Goal: Task Accomplishment & Management: Use online tool/utility

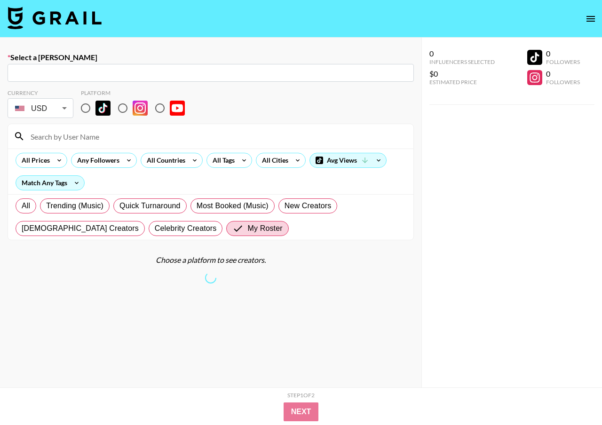
click at [47, 23] on img at bounding box center [55, 18] width 94 height 23
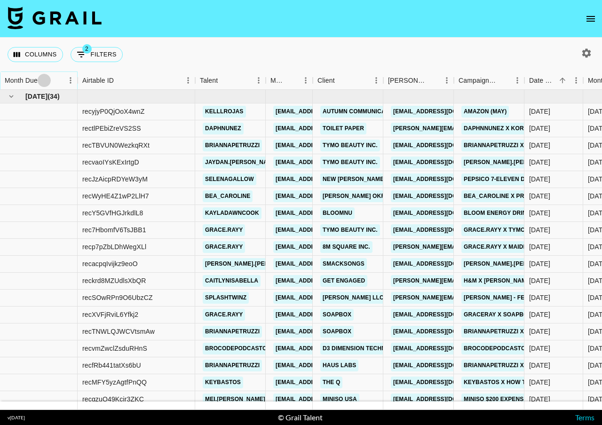
click at [46, 80] on icon "Sort" at bounding box center [44, 80] width 8 height 8
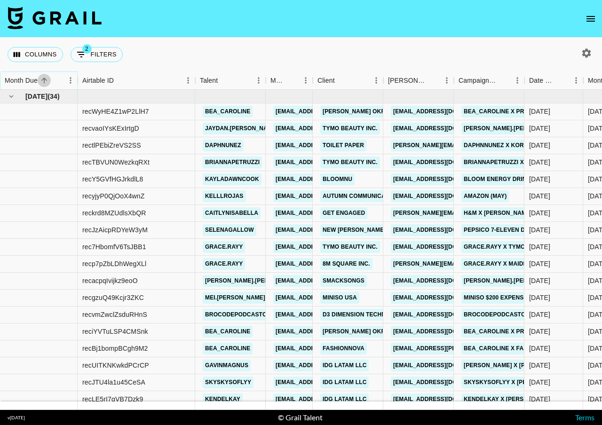
click at [46, 80] on icon "Sort" at bounding box center [44, 80] width 8 height 8
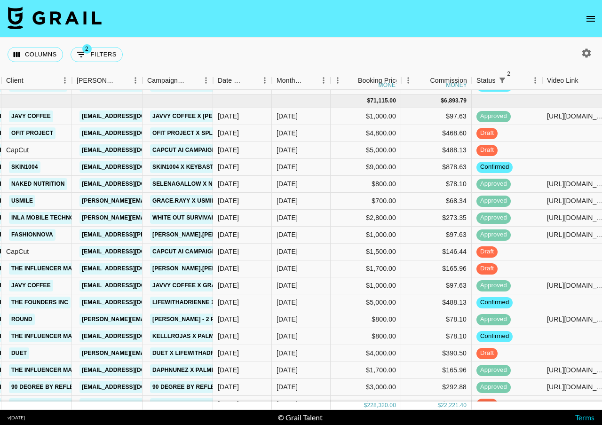
scroll to position [71, 311]
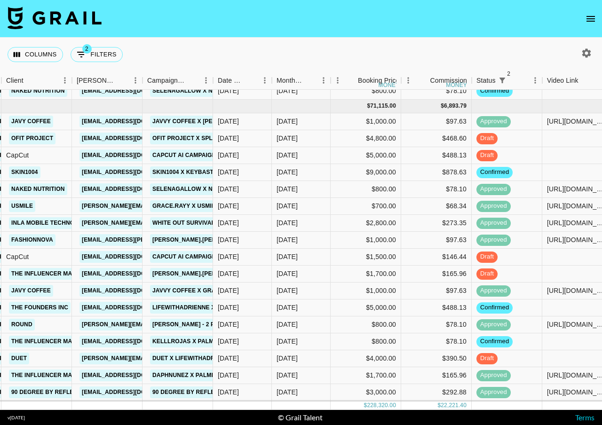
click at [586, 51] on icon "button" at bounding box center [586, 52] width 9 height 9
select select "[DATE]"
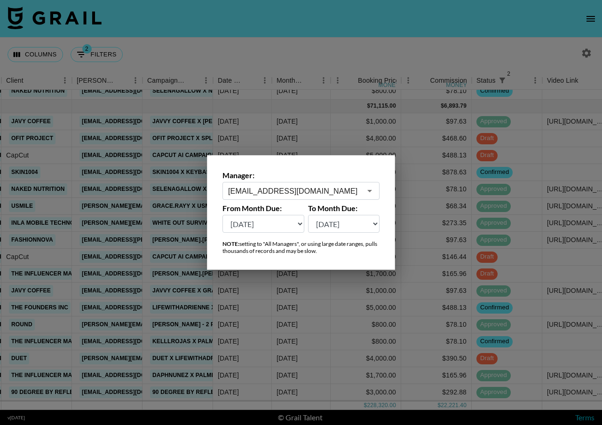
click at [270, 191] on input "[EMAIL_ADDRESS][DOMAIN_NAME]" at bounding box center [294, 191] width 133 height 11
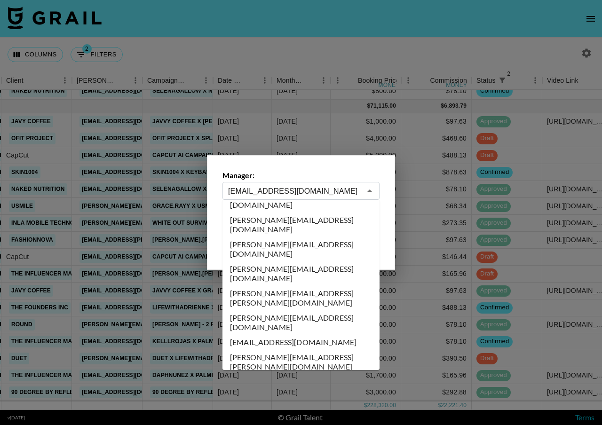
scroll to position [0, 0]
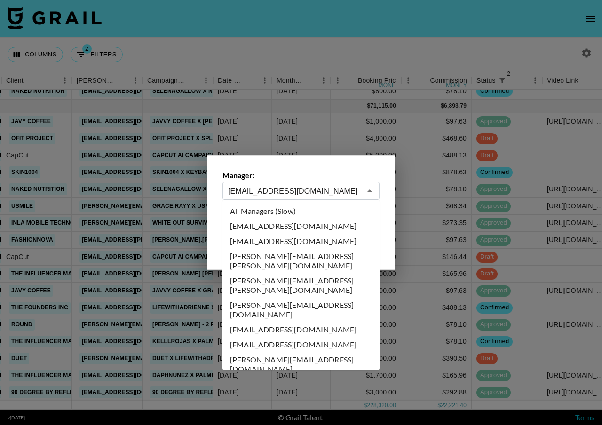
click at [271, 215] on li "All Managers (Slow)" at bounding box center [300, 210] width 157 height 15
type input "All Managers (Slow)"
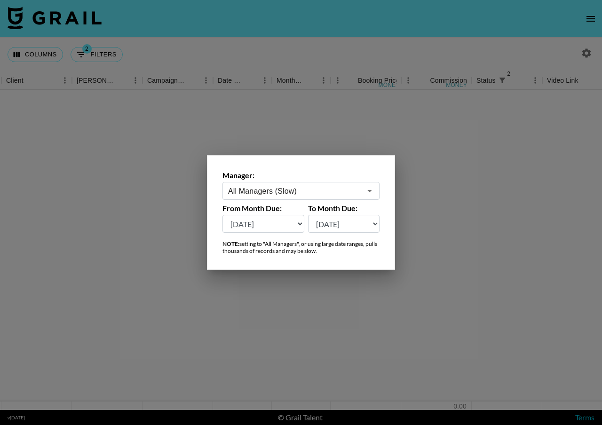
scroll to position [0, 311]
click at [300, 34] on div at bounding box center [301, 212] width 602 height 425
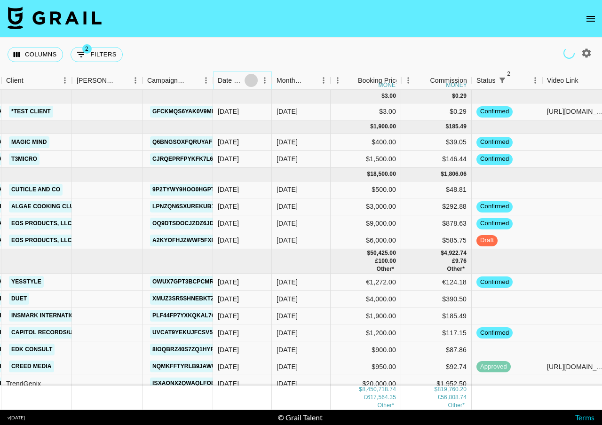
click at [245, 79] on button "Sort" at bounding box center [250, 80] width 13 height 13
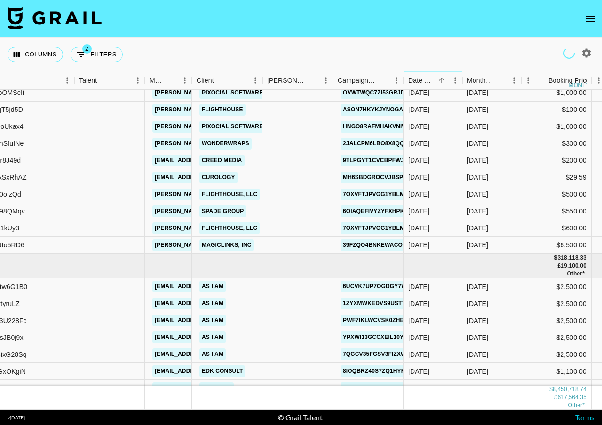
scroll to position [107909, 121]
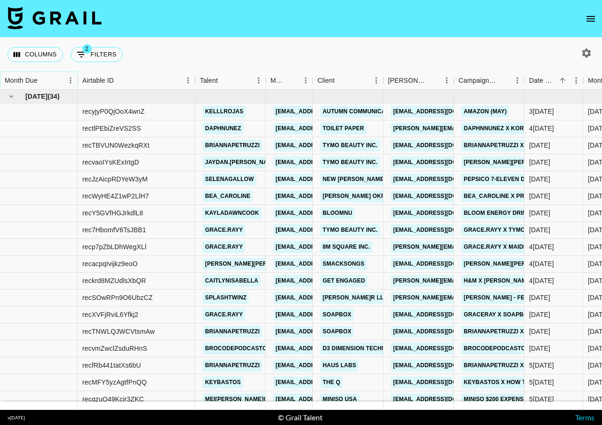
click at [40, 79] on icon "Sort" at bounding box center [44, 80] width 8 height 8
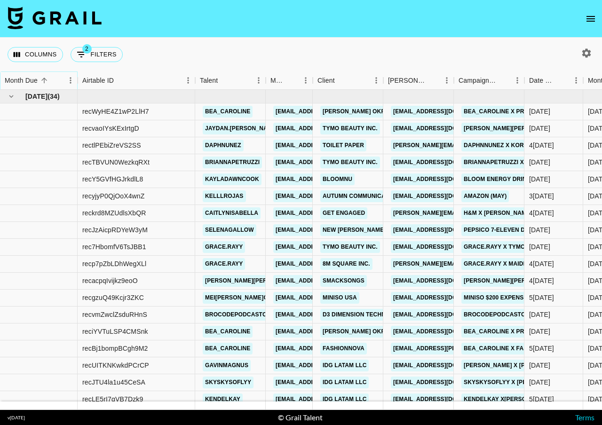
click at [40, 79] on icon "Sort" at bounding box center [44, 80] width 8 height 8
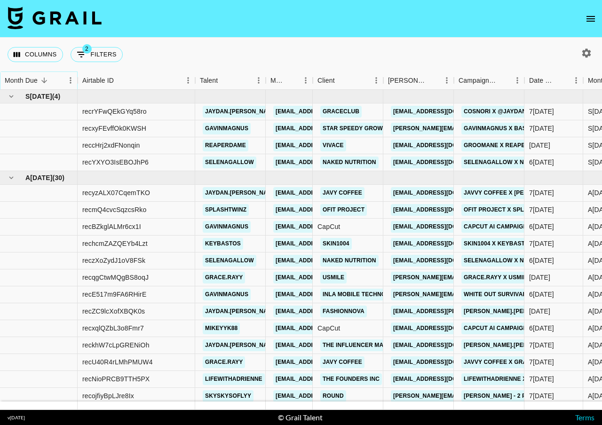
scroll to position [0, 420]
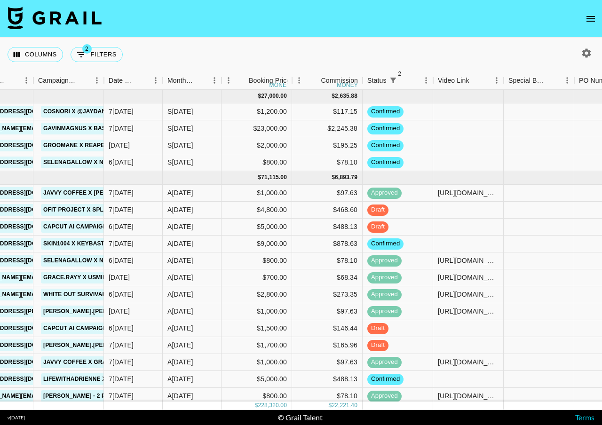
click at [588, 51] on icon "button" at bounding box center [586, 52] width 9 height 9
select select "[DATE]"
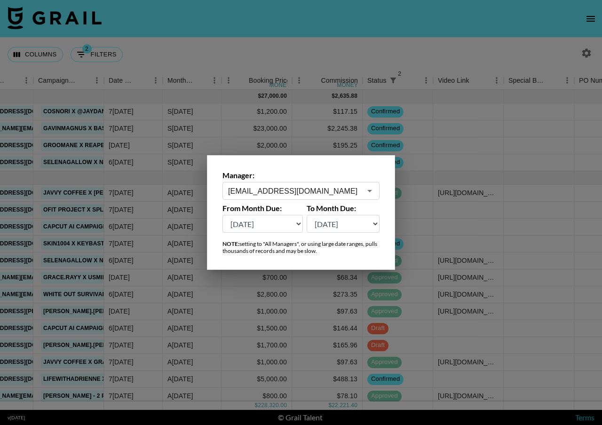
click at [330, 189] on input "[EMAIL_ADDRESS][DOMAIN_NAME]" at bounding box center [294, 191] width 133 height 11
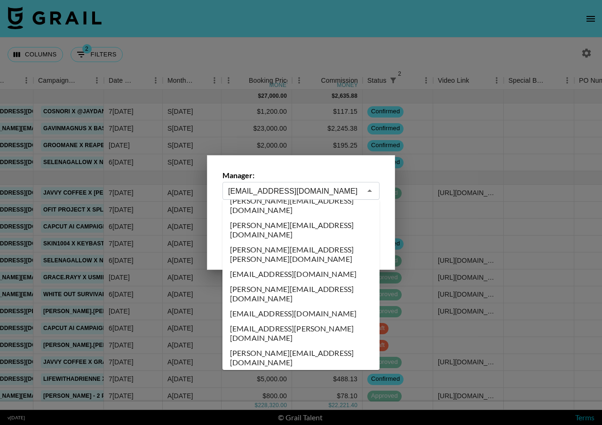
scroll to position [0, 0]
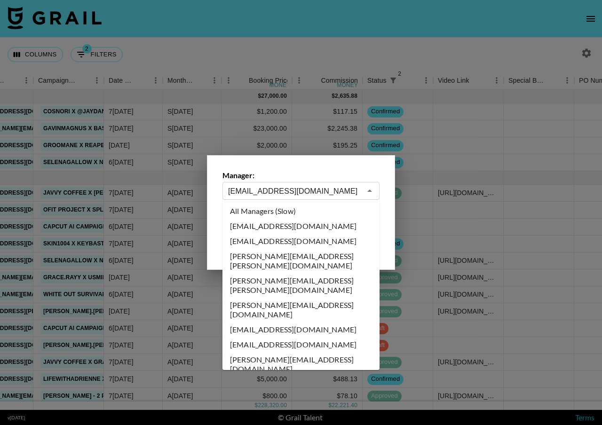
click at [292, 217] on li "All Managers (Slow)" at bounding box center [300, 210] width 157 height 15
type input "All Managers (Slow)"
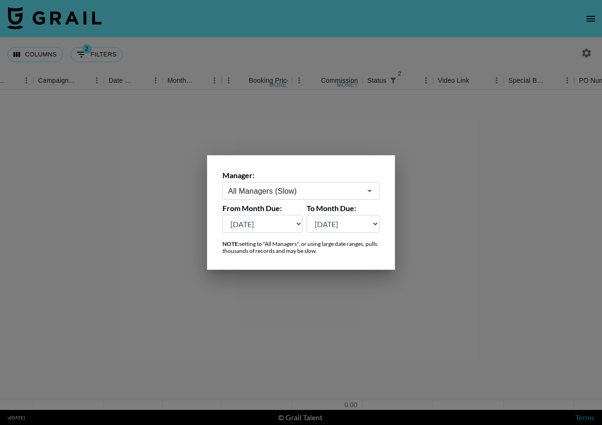
click at [395, 23] on div at bounding box center [301, 212] width 602 height 425
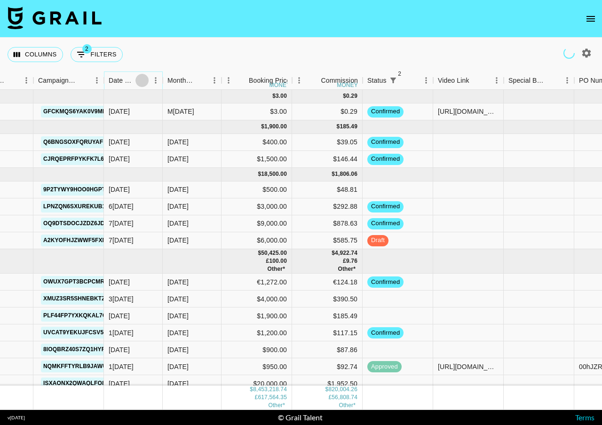
click at [142, 84] on icon "Sort" at bounding box center [142, 80] width 8 height 8
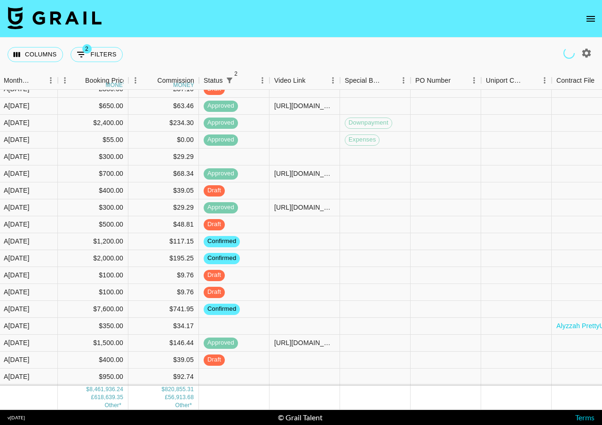
scroll to position [103246, 584]
